Goal: Information Seeking & Learning: Understand process/instructions

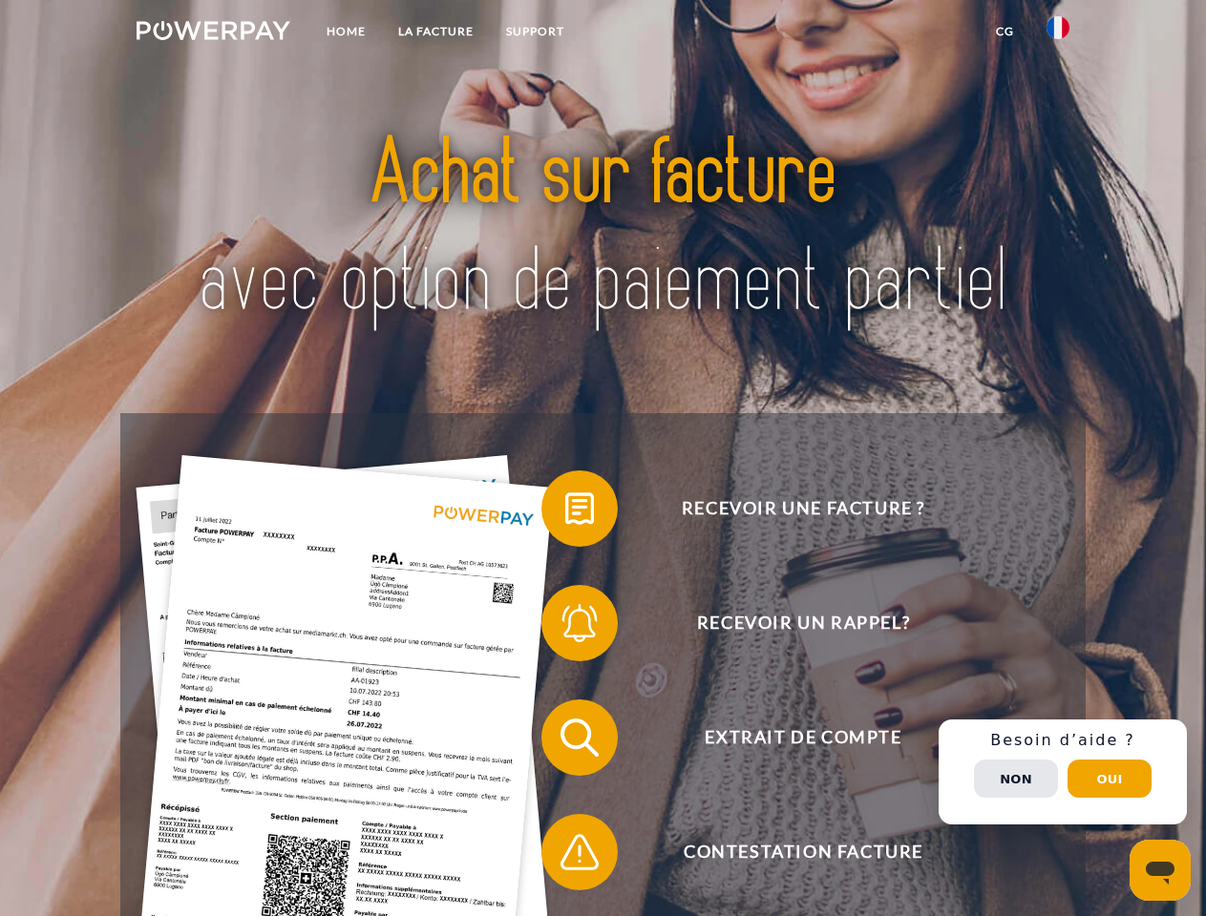
click at [213, 33] on img at bounding box center [214, 30] width 154 height 19
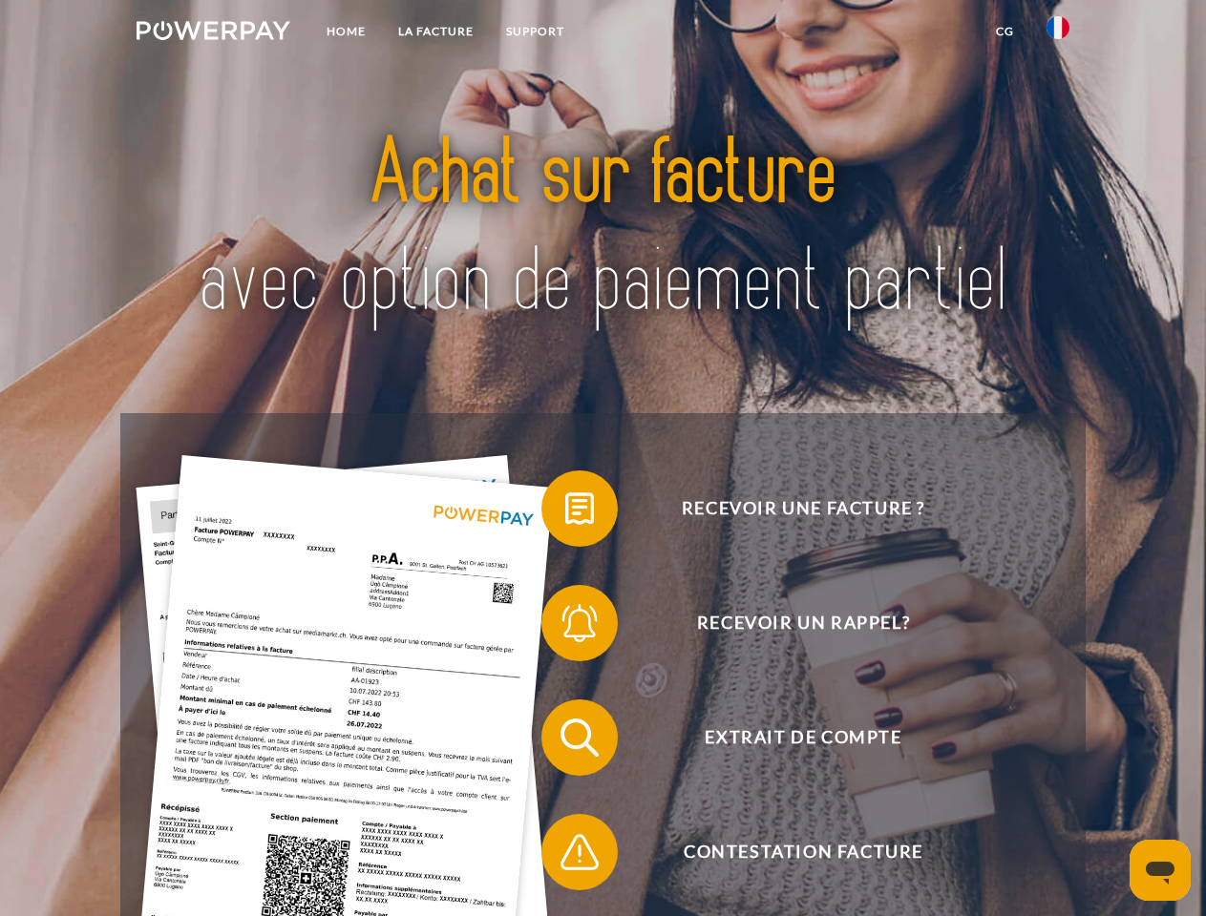
click at [1058, 33] on img at bounding box center [1057, 27] width 23 height 23
click at [1004, 32] on link "CG" at bounding box center [1004, 31] width 51 height 34
click at [565, 513] on span at bounding box center [550, 508] width 95 height 95
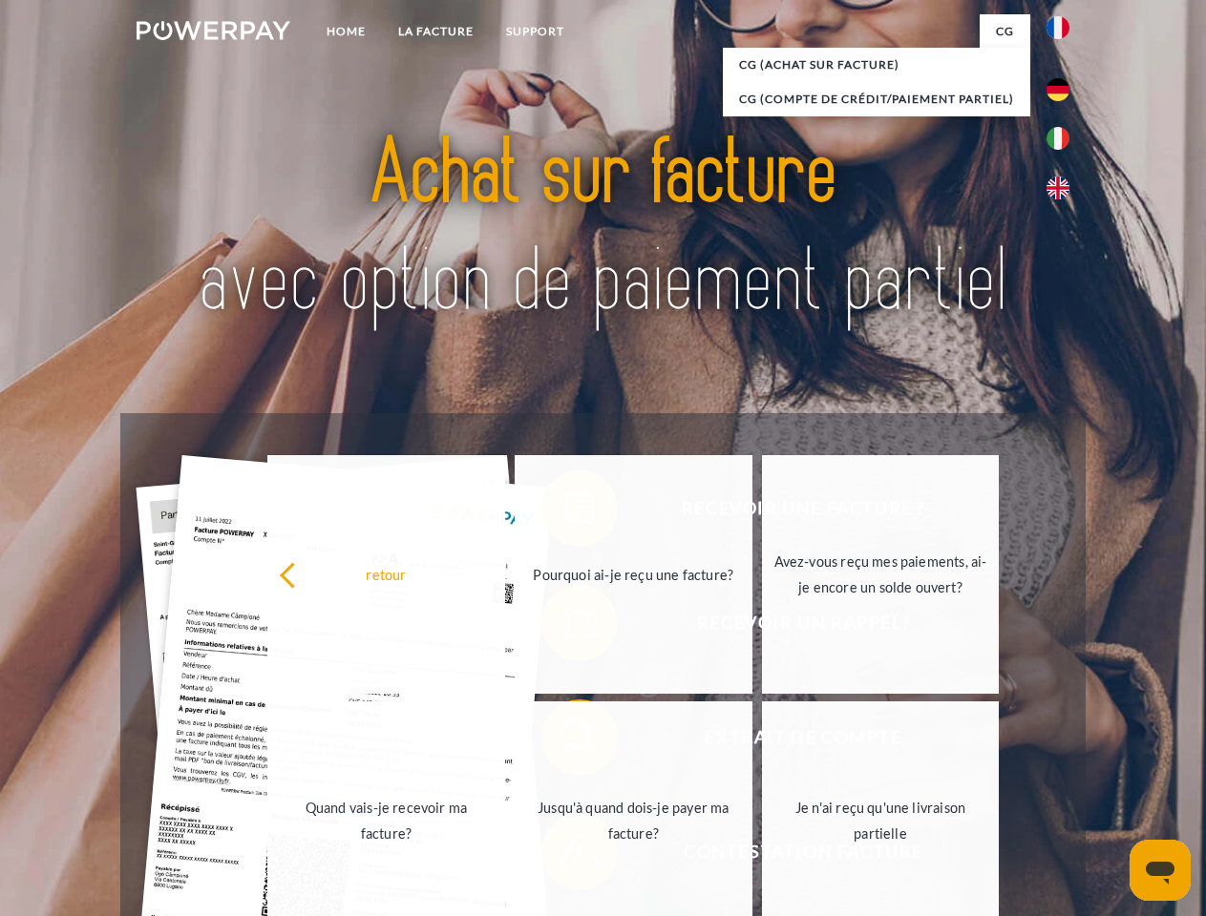
click at [565, 742] on link "Jusqu'à quand dois-je payer ma facture?" at bounding box center [634, 821] width 238 height 239
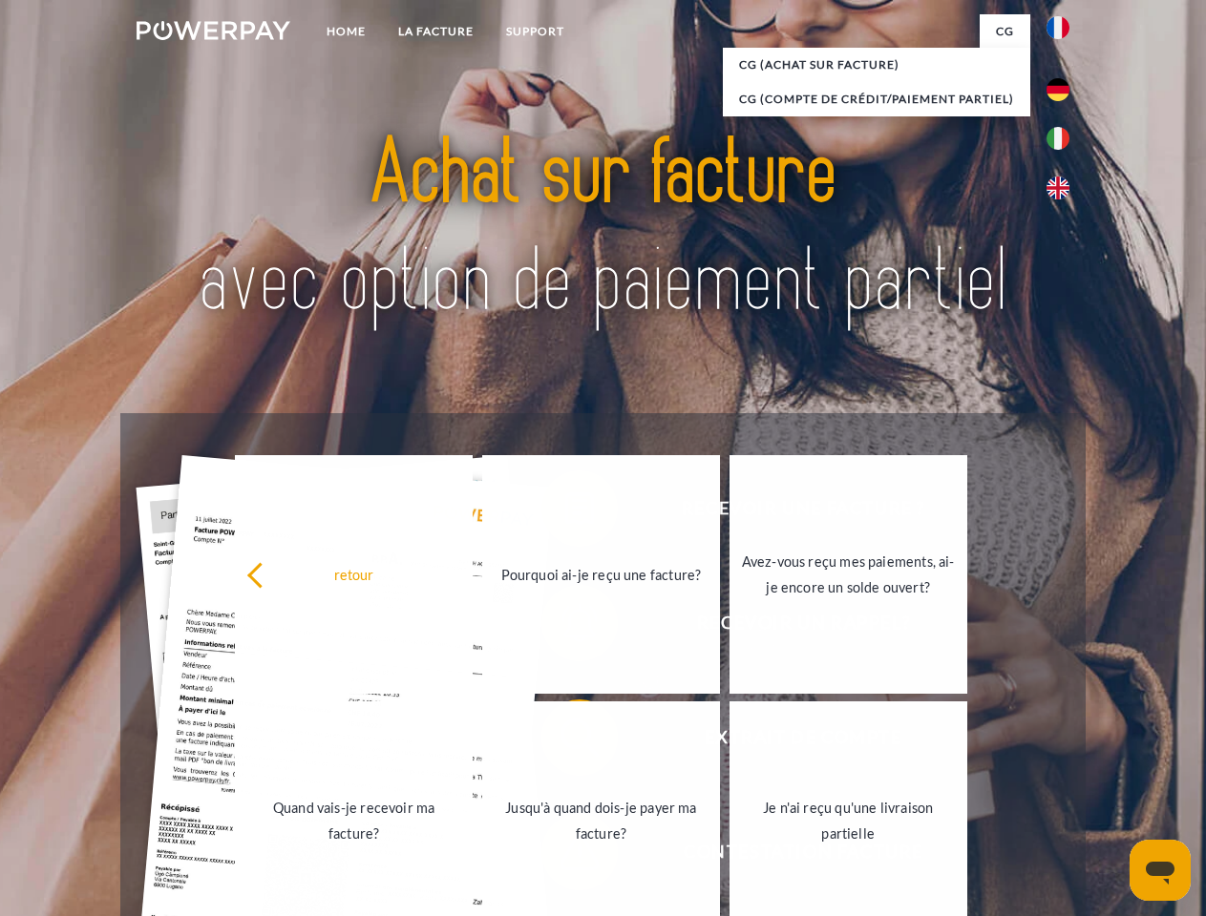
click at [565, 856] on span at bounding box center [550, 852] width 95 height 95
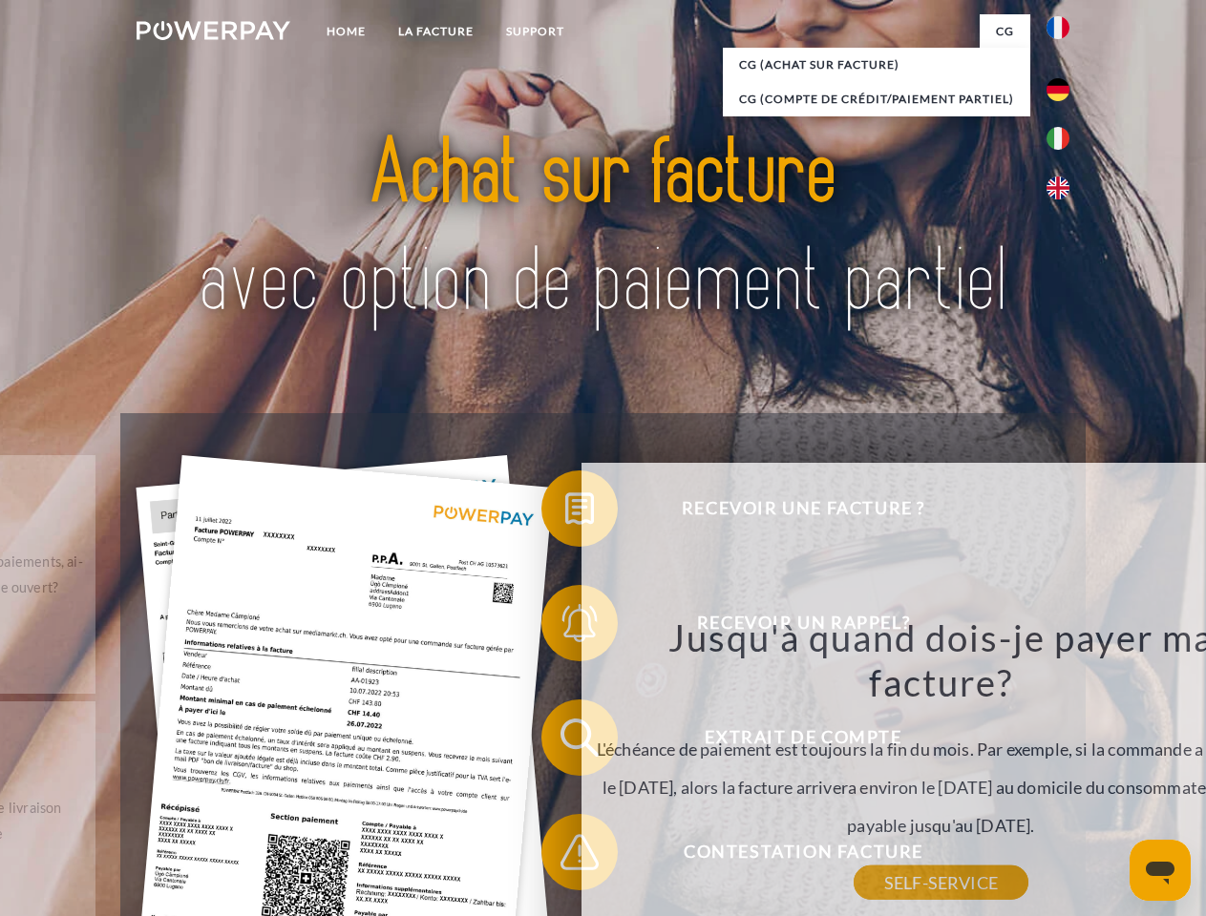
click at [1062, 772] on div "Recevoir une facture ? Recevoir un rappel? Extrait de compte retour" at bounding box center [602, 795] width 964 height 764
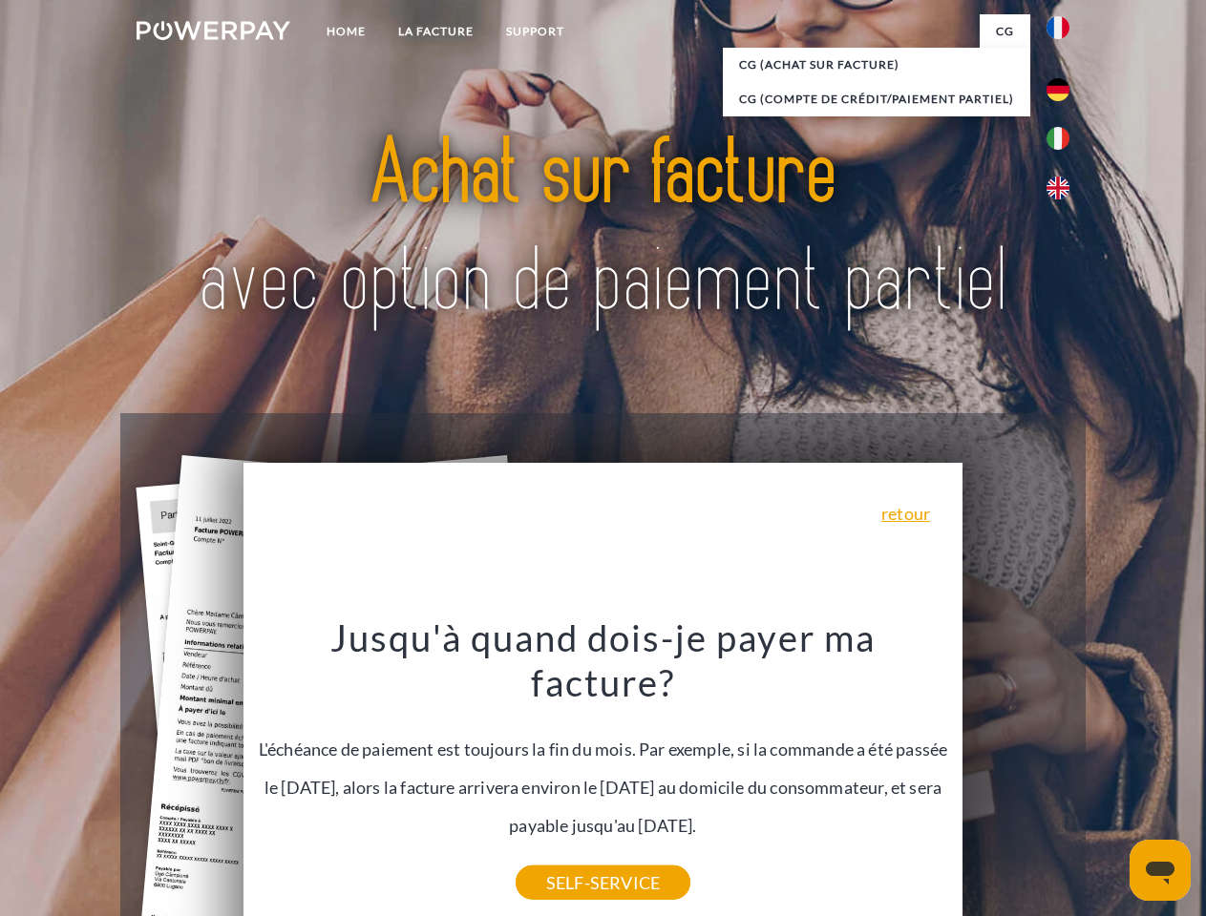
click at [1016, 776] on span "Extrait de compte" at bounding box center [803, 738] width 468 height 76
click at [1109, 779] on header "Home LA FACTURE Support" at bounding box center [603, 659] width 1206 height 1318
